Goal: Communication & Community: Ask a question

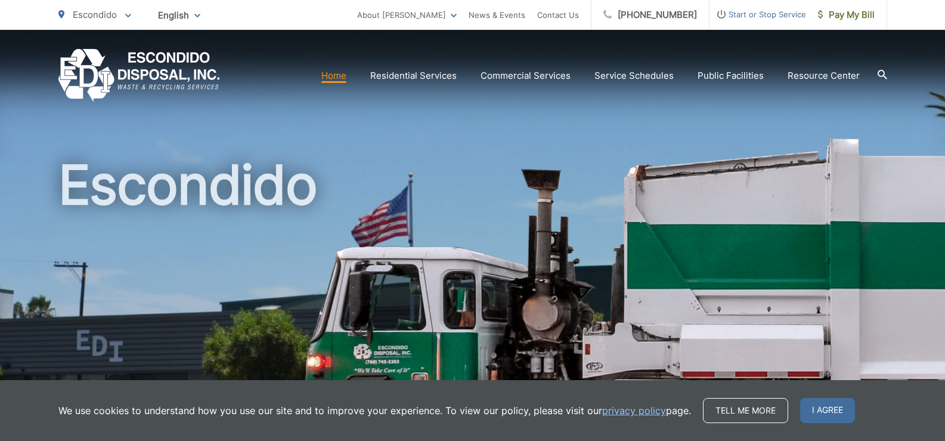
scroll to position [102, 12]
click at [579, 15] on link "Contact Us" at bounding box center [558, 15] width 42 height 14
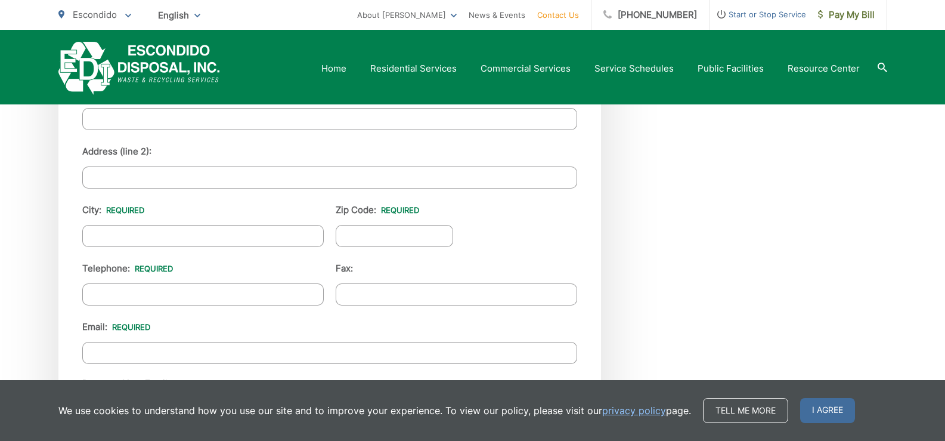
scroll to position [1364, 0]
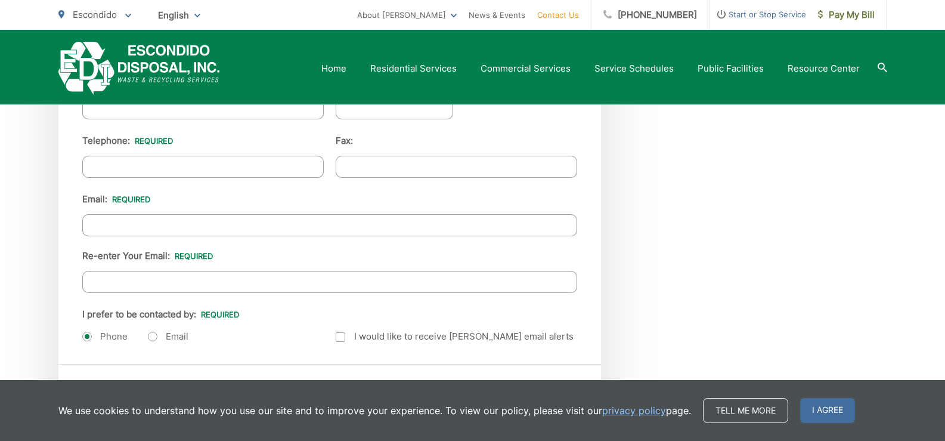
click at [178, 289] on input "Re-enter Your Email:" at bounding box center [329, 282] width 495 height 22
type input "Katewaxman@theprofessionalpage.com"
type input "Kate"
type input "Waxman"
type input "The Professional Page"
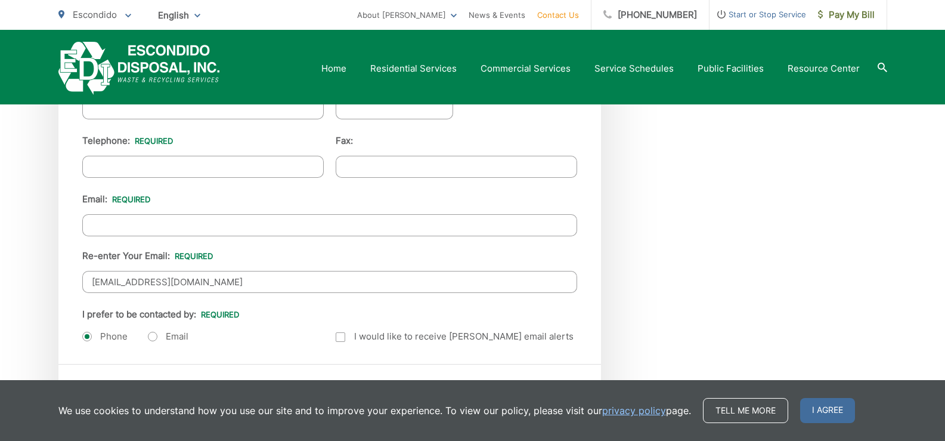
type input "1160 Battery St"
type input "San Francisco"
type input "94111"
type input "8149805065"
type input "Katewaxman@theprofessionalpage.com"
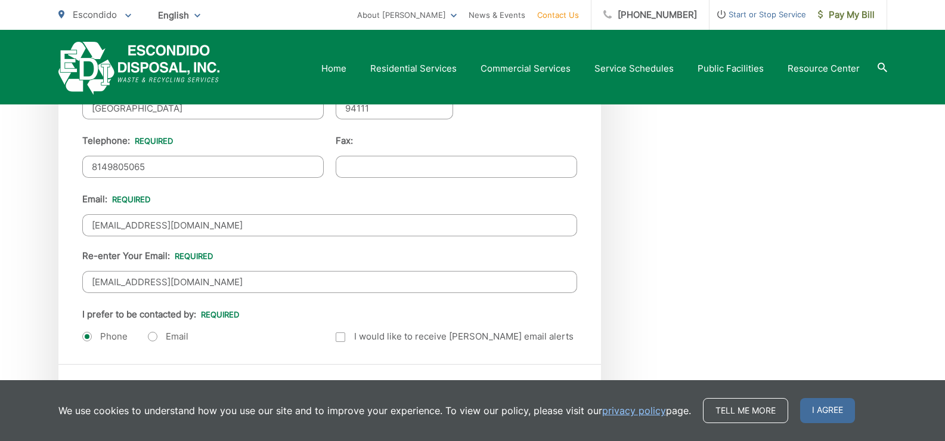
type input "(814) 980-5065"
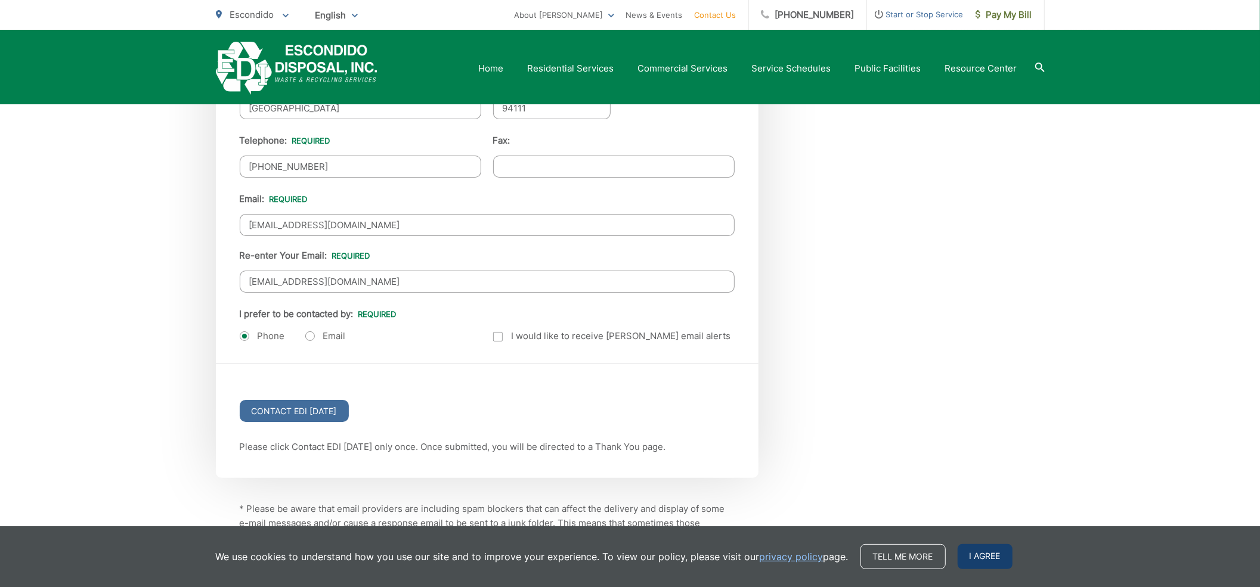
click at [944, 440] on span "I agree" at bounding box center [984, 556] width 55 height 25
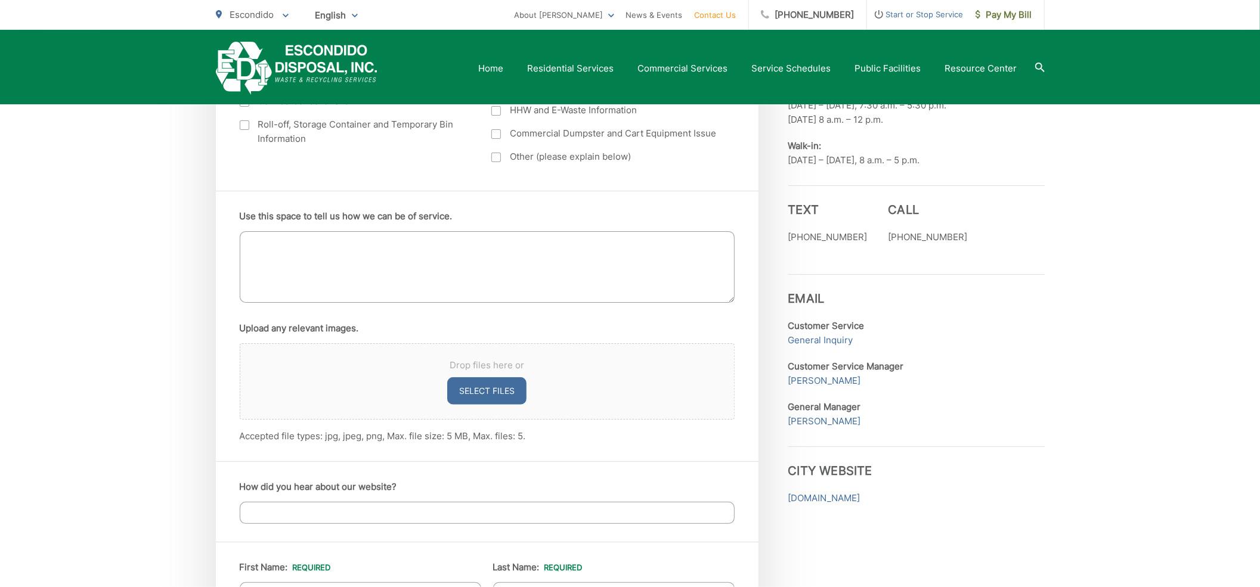
scroll to position [438, 0]
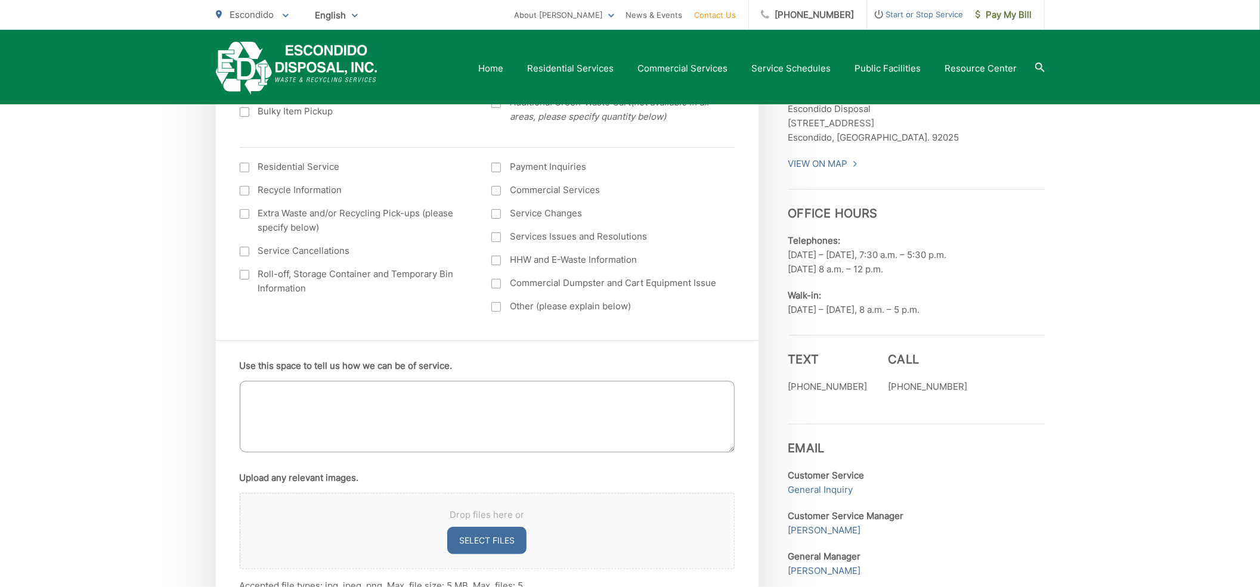
drag, startPoint x: 327, startPoint y: 416, endPoint x: 296, endPoint y: 320, distance: 100.9
click at [327, 404] on textarea "Use this space to tell us how we can be of service." at bounding box center [487, 417] width 495 height 72
paste textarea "Wikipedia is considered to be the World’s most significant tool for reference m…"
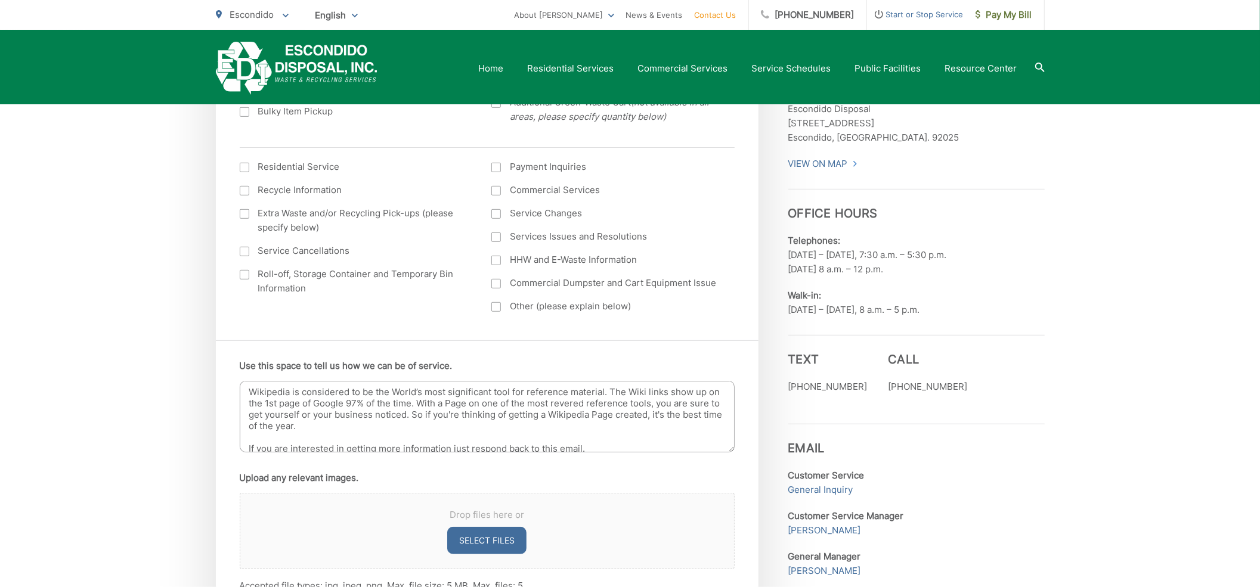
scroll to position [91, 0]
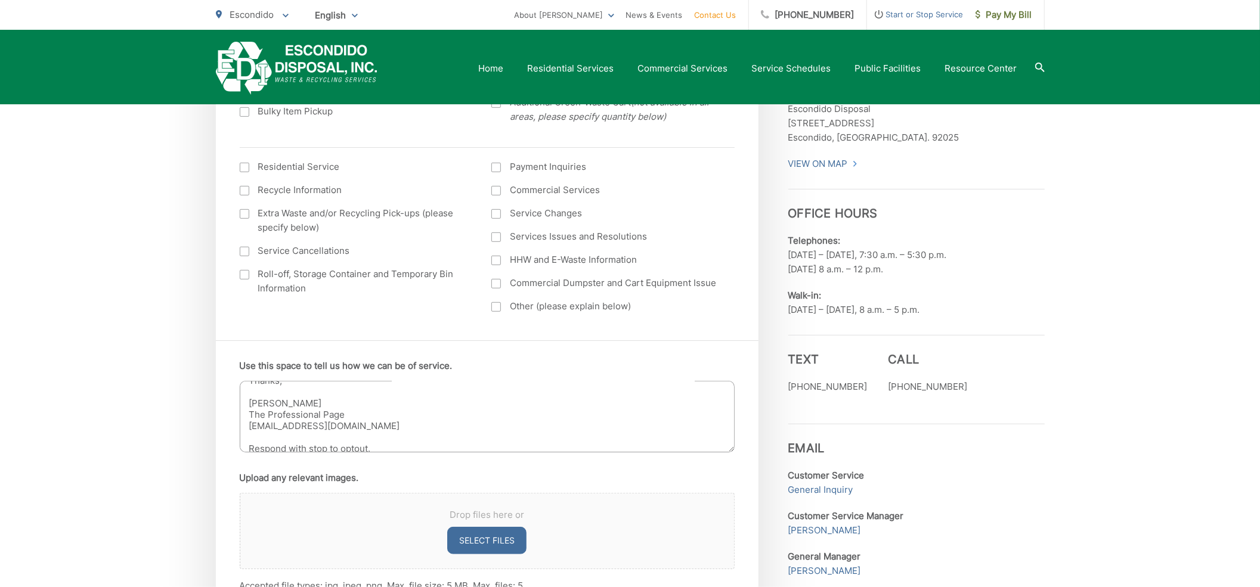
type textarea "Wikipedia is considered to be the World’s most significant tool for reference m…"
click at [272, 285] on label "Roll-off, Storage Container and Temporary Bin Information" at bounding box center [354, 281] width 228 height 29
click at [0, 0] on input "Roll-off, Storage Container and Temporary Bin Information" at bounding box center [0, 0] width 0 height 0
click at [556, 318] on ul "Residential Service Recycle Information Extra Waste and/or Recycling Pick-ups (…" at bounding box center [487, 241] width 495 height 163
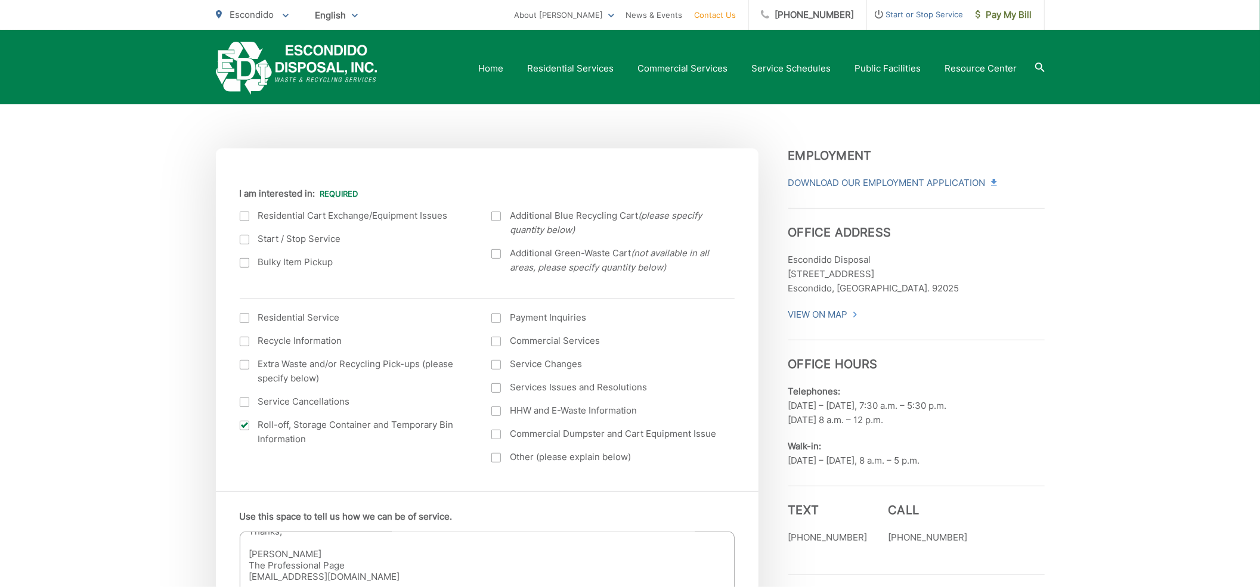
scroll to position [252, 0]
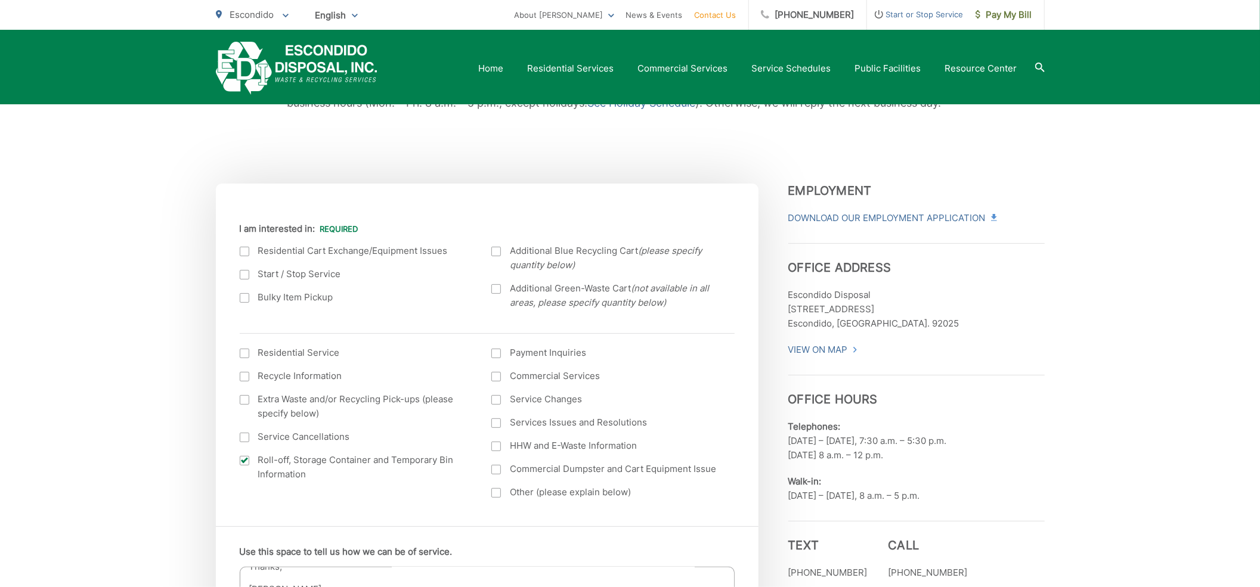
drag, startPoint x: 535, startPoint y: 494, endPoint x: 528, endPoint y: 463, distance: 32.0
click at [535, 440] on label "Other (please explain below)" at bounding box center [605, 492] width 228 height 14
click at [0, 0] on input "Other (please explain below)" at bounding box center [0, 0] width 0 height 0
click at [316, 250] on label "Residential Cart Exchange/Equipment Issues" at bounding box center [354, 251] width 228 height 14
click at [0, 0] on input "I am interested in:" at bounding box center [0, 0] width 0 height 0
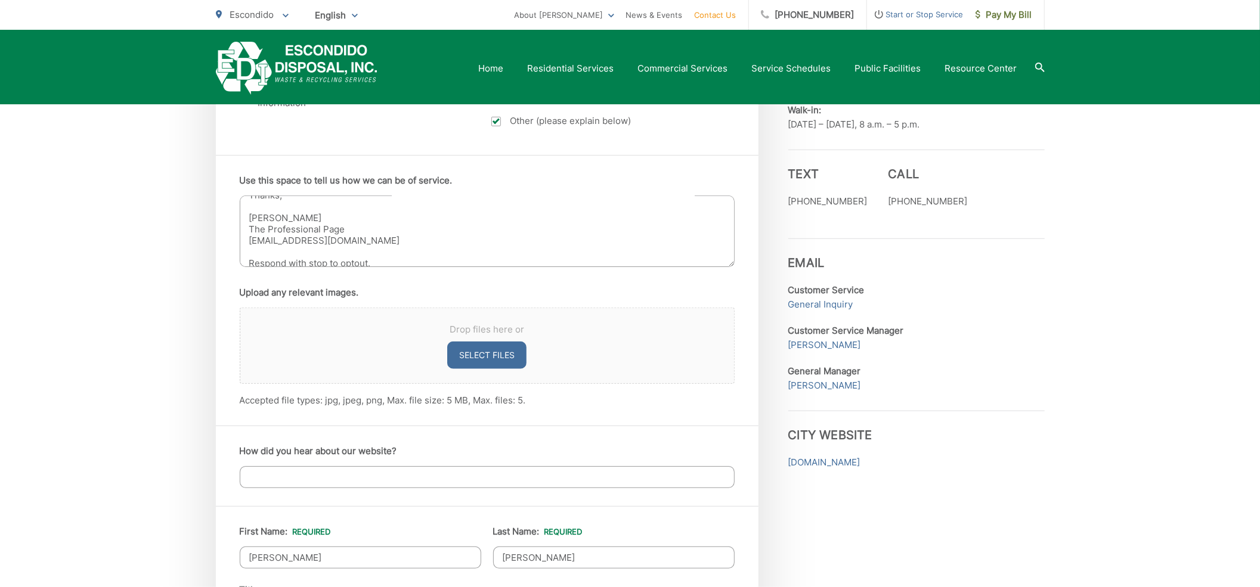
scroll to position [808, 0]
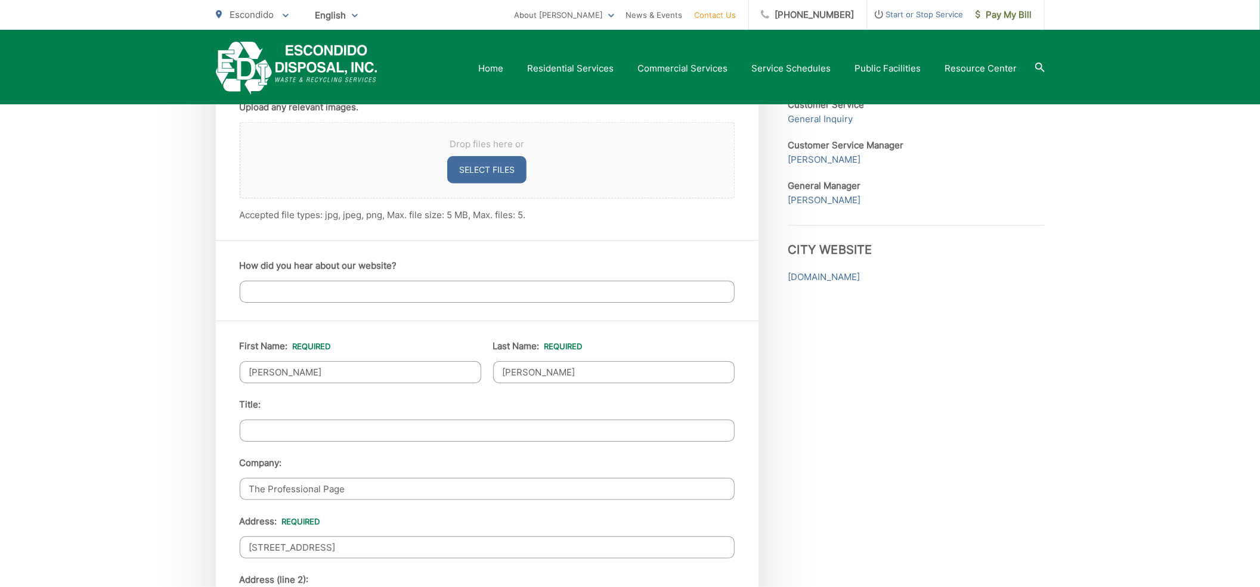
click at [356, 299] on input "How did you hear about our website?" at bounding box center [487, 292] width 495 height 22
click at [334, 296] on input "How did you hear about our website?" at bounding box center [487, 292] width 495 height 22
paste input "https://theprofessionalpage.com/"
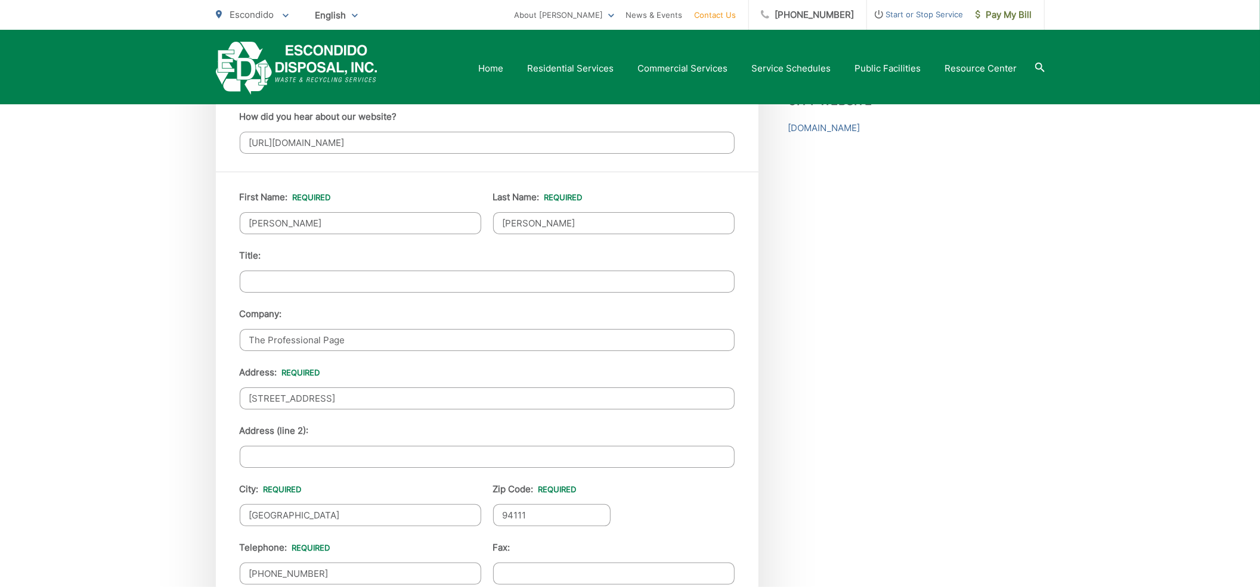
scroll to position [994, 0]
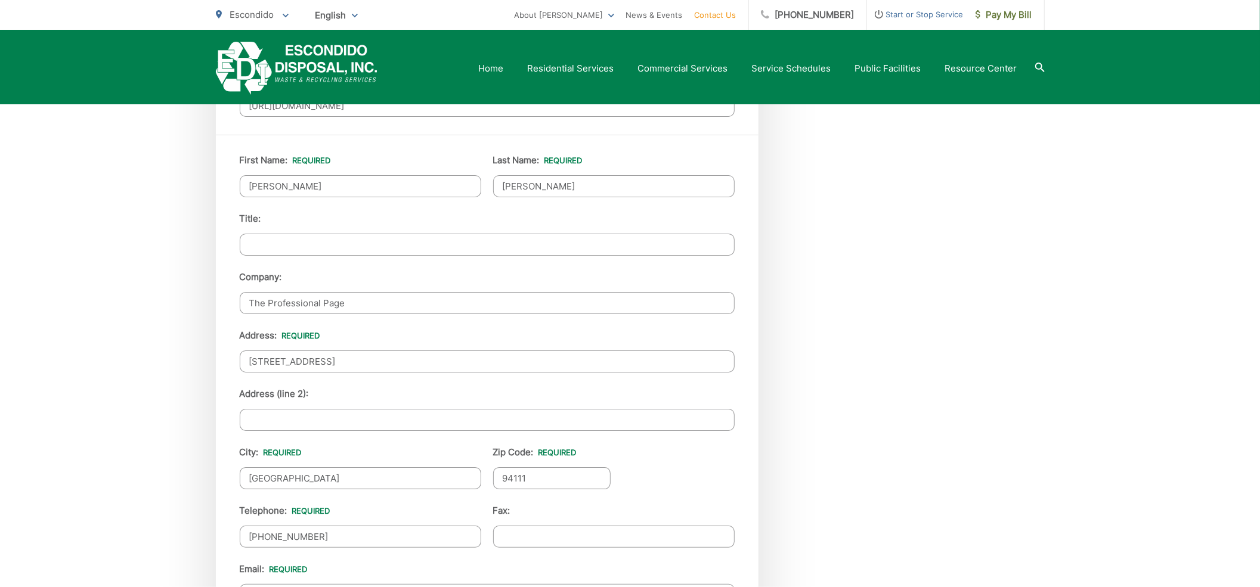
type input "https://theprofessionalpage.com/"
click at [308, 249] on input "Title:" at bounding box center [487, 245] width 495 height 22
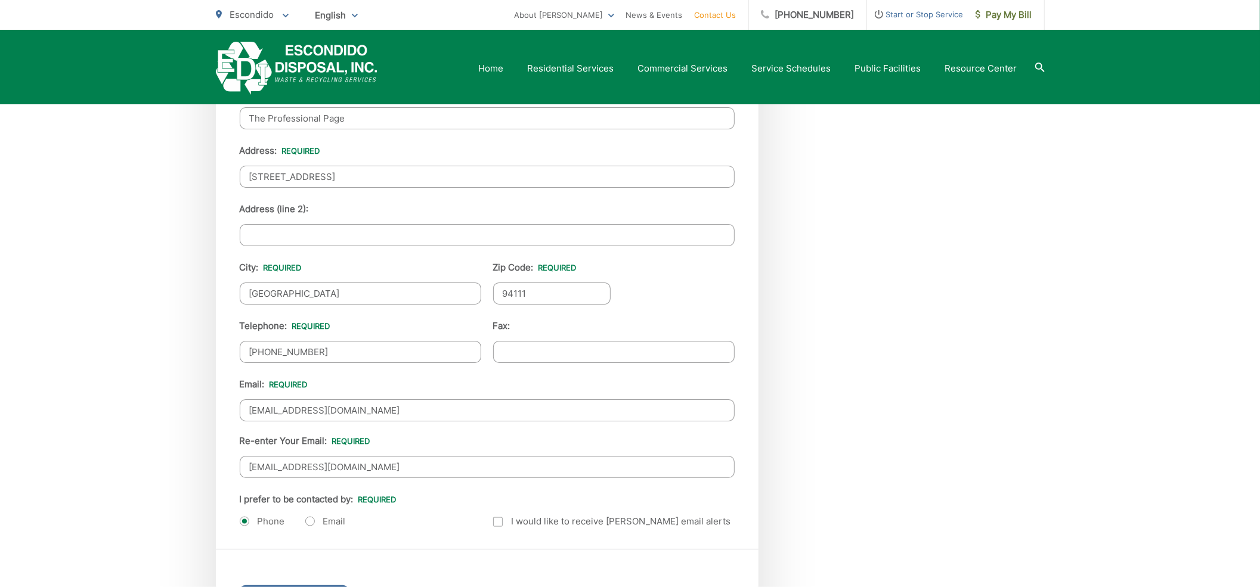
type input "sales"
click at [333, 240] on input "Address (line 2):" at bounding box center [487, 235] width 495 height 22
type input "ny"
click at [601, 360] on input "(___) ___-____" at bounding box center [613, 352] width 241 height 22
type input "(814) 980-5065"
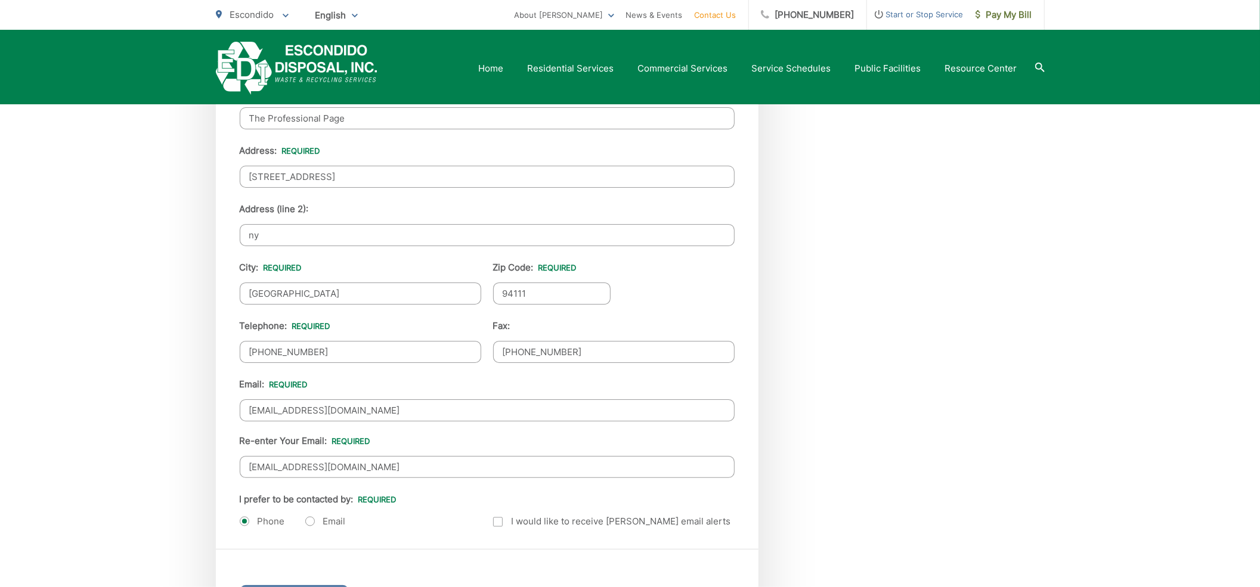
scroll to position [1364, 0]
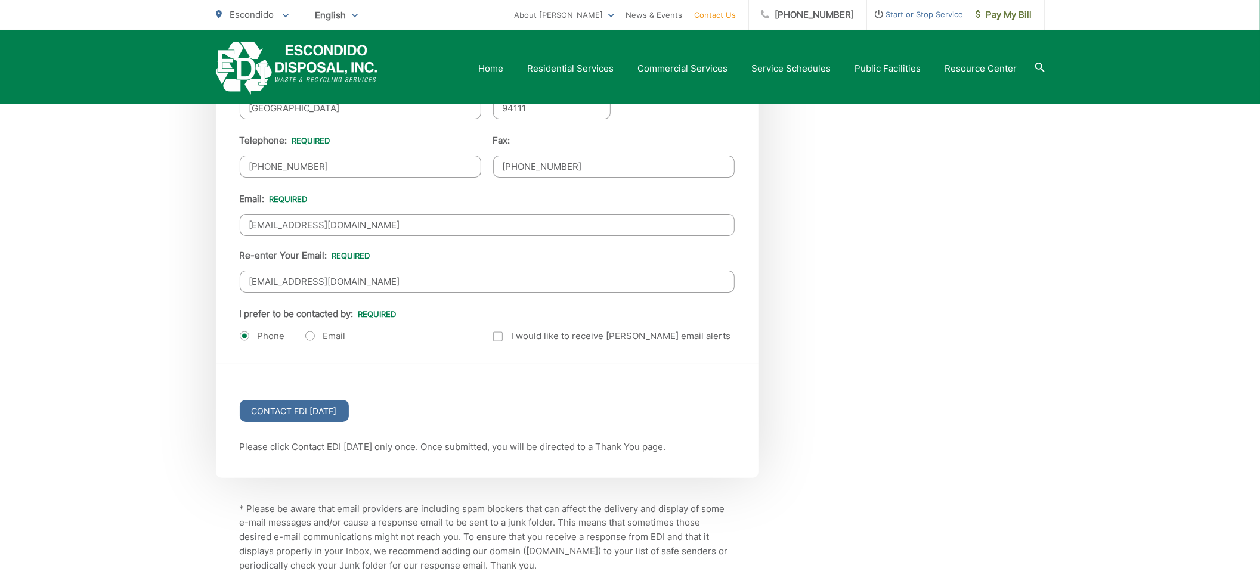
click at [490, 346] on ul "First Name: * Kate Last Name: * Waxman Title: sales Company: The Professional P…" at bounding box center [487, 64] width 495 height 563
click at [508, 343] on label "I would like to receive EDI email alerts" at bounding box center [612, 336] width 238 height 14
click at [0, 0] on input "Email Alerts" at bounding box center [0, 0] width 0 height 0
click at [337, 342] on label "Email" at bounding box center [325, 336] width 41 height 12
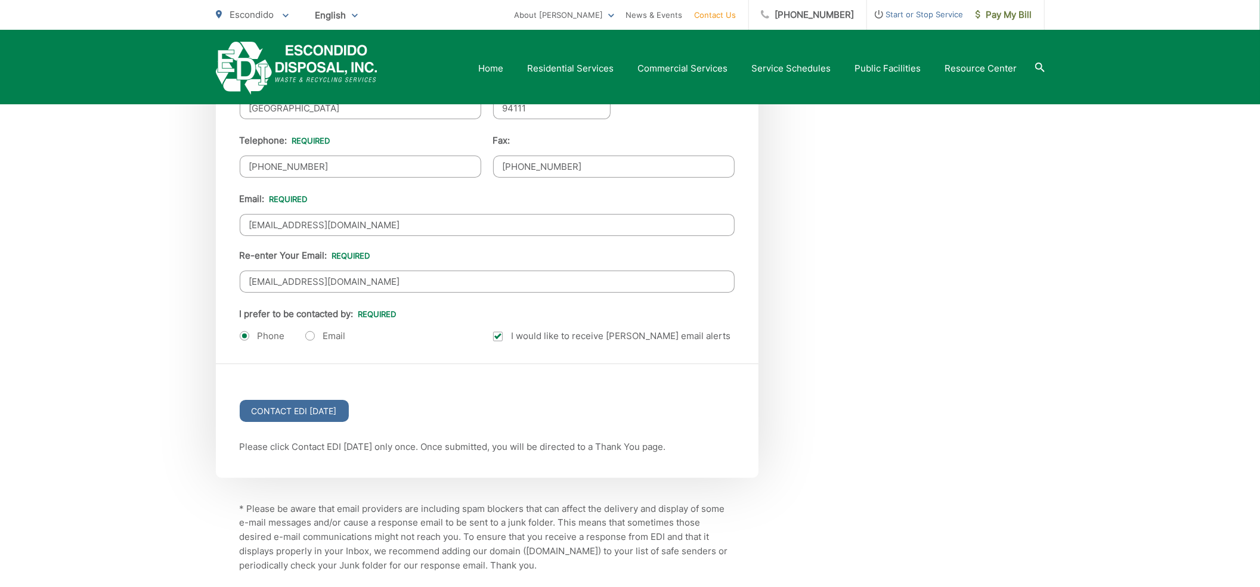
radio input "true"
click at [320, 418] on input "Contact EDI Today" at bounding box center [294, 411] width 109 height 22
